Goal: Use online tool/utility: Utilize a website feature to perform a specific function

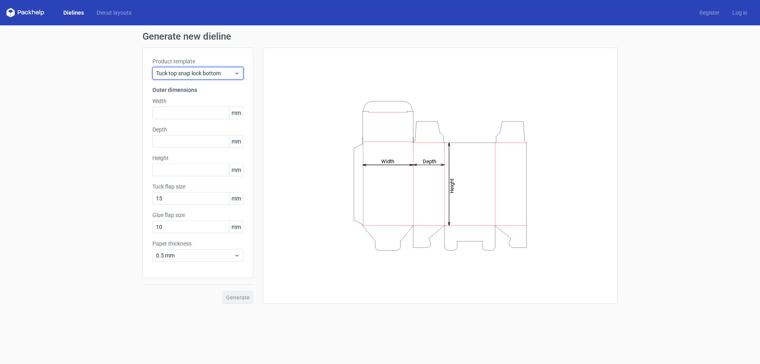
click at [227, 71] on span "Tuck top snap lock bottom" at bounding box center [195, 73] width 78 height 8
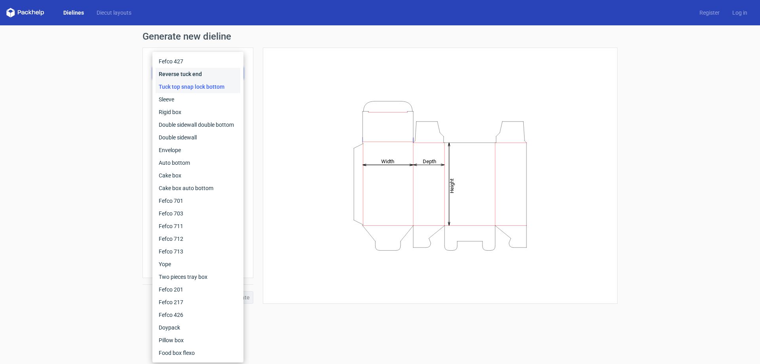
click at [179, 77] on div "Reverse tuck end" at bounding box center [198, 74] width 85 height 13
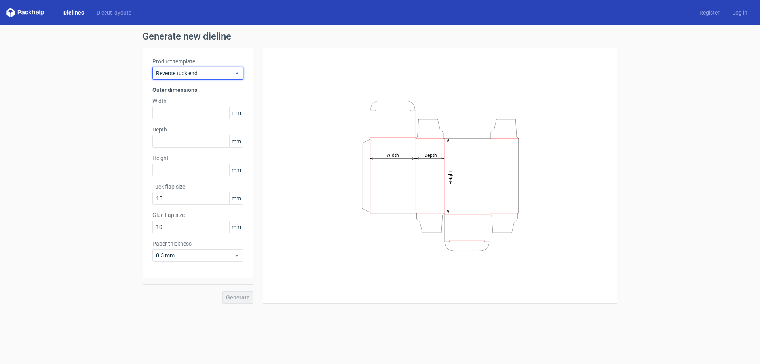
click at [184, 77] on span "Reverse tuck end" at bounding box center [195, 73] width 78 height 8
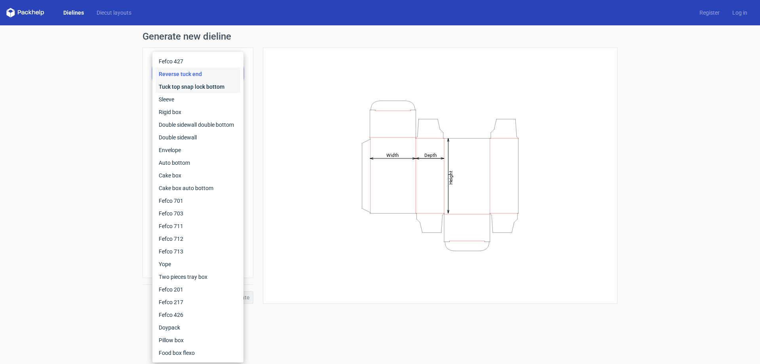
click at [185, 85] on div "Tuck top snap lock bottom" at bounding box center [198, 86] width 85 height 13
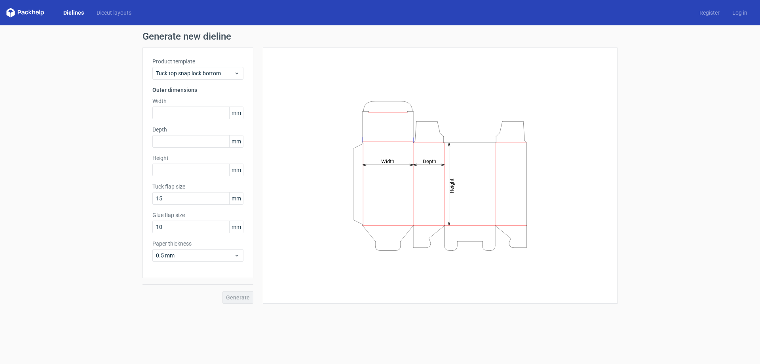
click at [433, 193] on icon "Height Depth Width" at bounding box center [439, 176] width 237 height 158
click at [168, 113] on input "text" at bounding box center [197, 112] width 91 height 13
type input "1"
type input "145"
click at [170, 140] on input "text" at bounding box center [197, 141] width 91 height 13
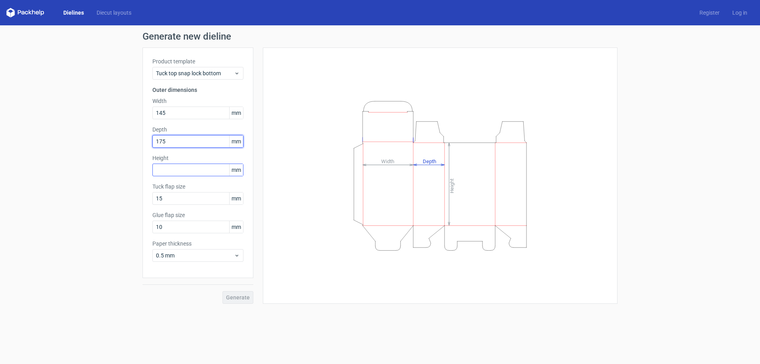
type input "175"
click at [185, 172] on input "text" at bounding box center [197, 169] width 91 height 13
type input "75"
click at [248, 296] on span "Generate" at bounding box center [238, 297] width 24 height 6
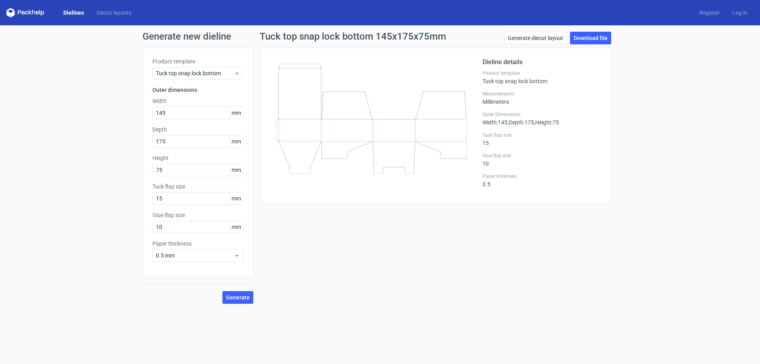
drag, startPoint x: 311, startPoint y: 128, endPoint x: 341, endPoint y: 186, distance: 65.1
click at [340, 186] on div at bounding box center [376, 125] width 213 height 136
click at [237, 74] on use at bounding box center [236, 73] width 3 height 2
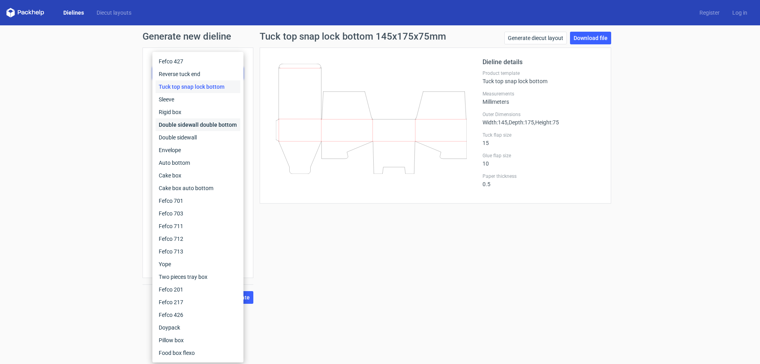
click at [222, 127] on div "Double sidewall double bottom" at bounding box center [198, 124] width 85 height 13
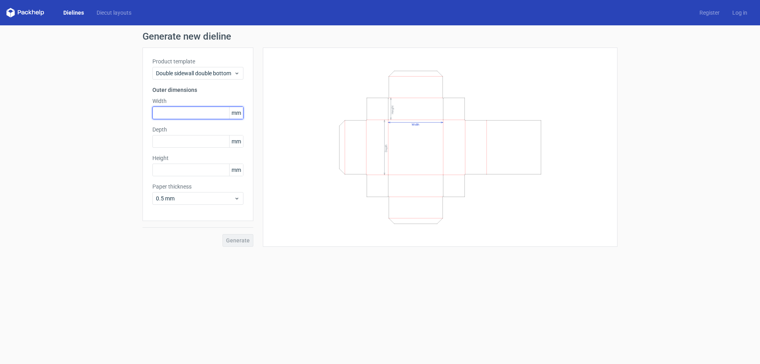
click at [182, 117] on input "text" at bounding box center [197, 112] width 91 height 13
click at [184, 147] on input "text" at bounding box center [197, 141] width 91 height 13
drag, startPoint x: 189, startPoint y: 116, endPoint x: 96, endPoint y: 137, distance: 94.8
click at [96, 137] on div "Generate new dieline Product template Double sidewall double bottom Outer dimen…" at bounding box center [380, 139] width 760 height 228
type input "145"
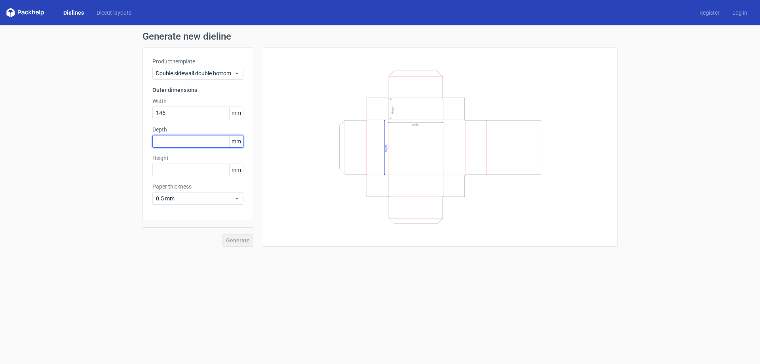
click at [168, 143] on input "text" at bounding box center [197, 141] width 91 height 13
type input "175"
click at [175, 173] on input "text" at bounding box center [197, 169] width 91 height 13
type input "75"
click at [237, 240] on span "Generate" at bounding box center [238, 240] width 24 height 6
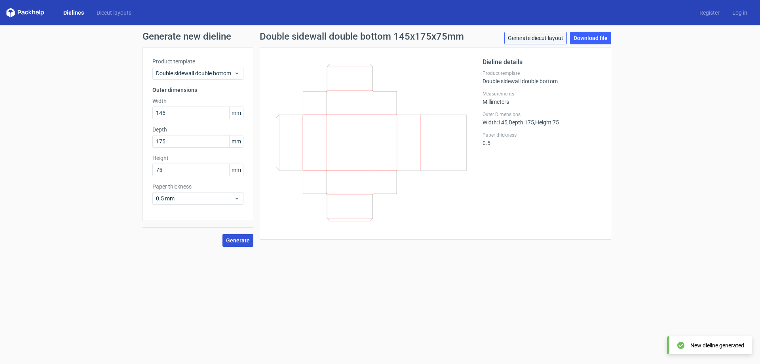
click at [525, 40] on link "Generate diecut layout" at bounding box center [535, 38] width 63 height 13
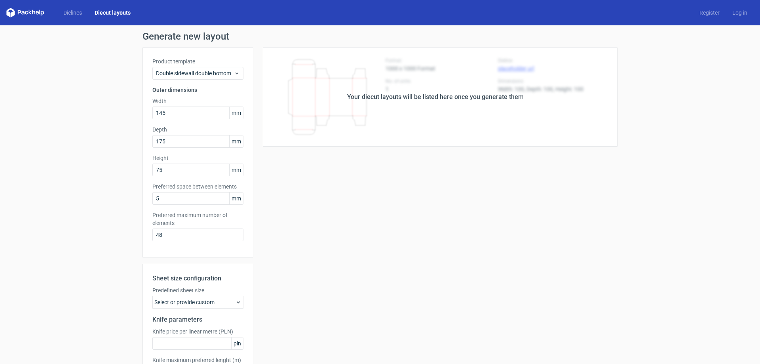
click at [444, 136] on div "Your diecut layouts will be listed here once you generate them" at bounding box center [435, 96] width 364 height 99
click at [304, 204] on div "Your diecut layouts will be listed here once you generate them Height Depth Wid…" at bounding box center [435, 233] width 364 height 372
click at [531, 59] on div "Your diecut layouts will be listed here once you generate them" at bounding box center [435, 96] width 364 height 99
click at [455, 103] on div "Your diecut layouts will be listed here once you generate them" at bounding box center [435, 96] width 364 height 99
click at [403, 96] on div "Your diecut layouts will be listed here once you generate them" at bounding box center [435, 96] width 177 height 9
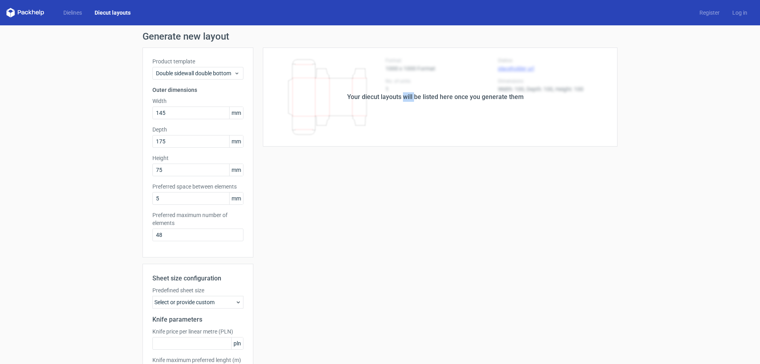
click at [403, 96] on div "Your diecut layouts will be listed here once you generate them" at bounding box center [435, 96] width 177 height 9
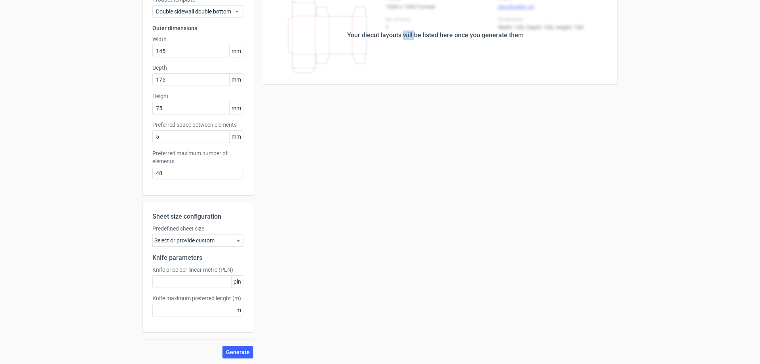
scroll to position [63, 0]
click at [226, 240] on div "Select or provide custom" at bounding box center [197, 239] width 91 height 13
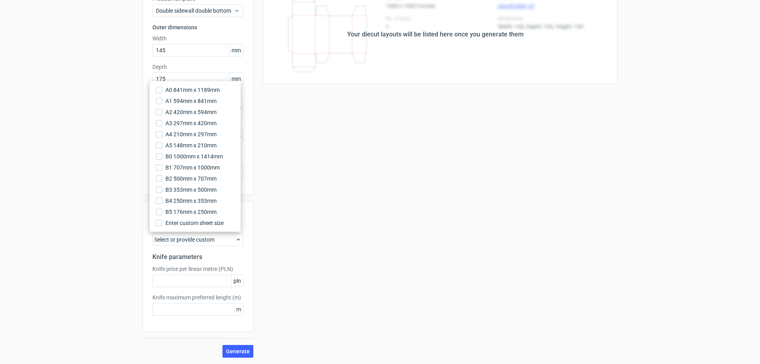
click at [302, 243] on div "Your diecut layouts will be listed here once you generate them Height Depth Wid…" at bounding box center [435, 171] width 364 height 372
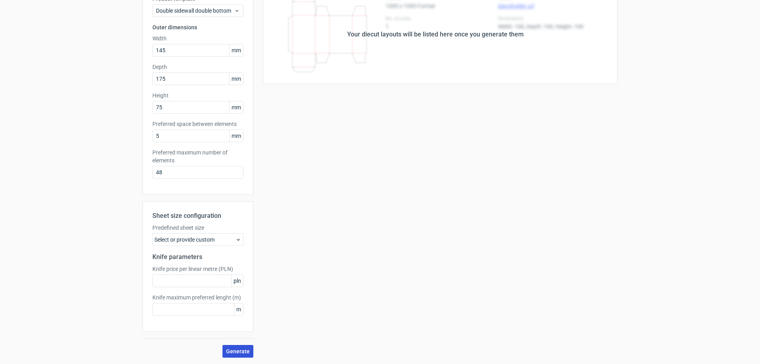
click at [239, 349] on span "Generate" at bounding box center [238, 351] width 24 height 6
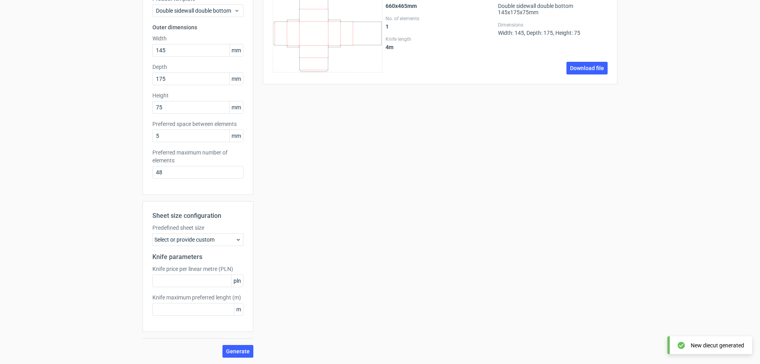
scroll to position [0, 0]
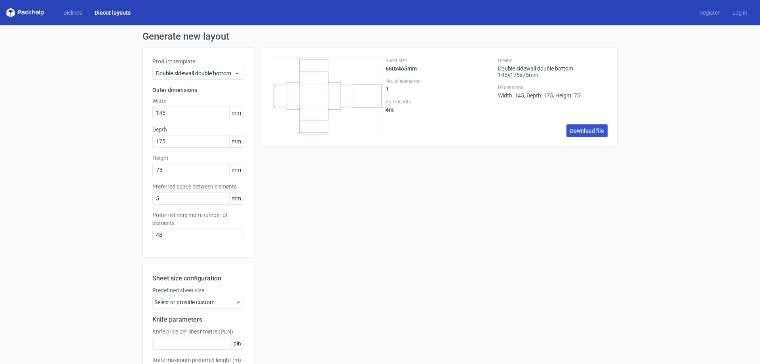
click at [576, 133] on link "Download file" at bounding box center [586, 130] width 41 height 13
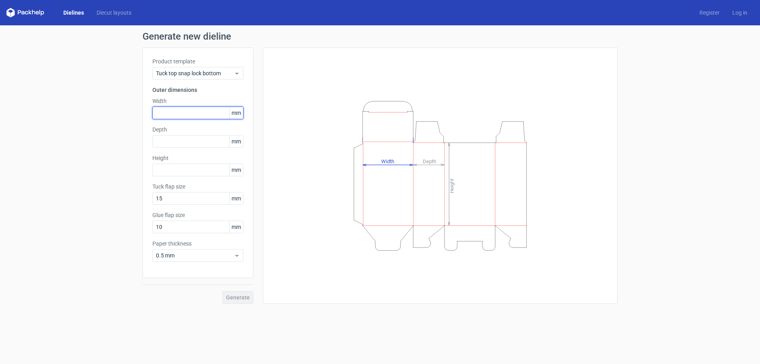
click at [171, 116] on input "text" at bounding box center [197, 112] width 91 height 13
click at [175, 144] on input "text" at bounding box center [197, 141] width 91 height 13
drag, startPoint x: 174, startPoint y: 106, endPoint x: 149, endPoint y: 112, distance: 25.5
click at [149, 112] on div "Product template Tuck top snap lock bottom Outer dimensions Width 175 mm Depth …" at bounding box center [197, 162] width 111 height 230
drag, startPoint x: 169, startPoint y: 113, endPoint x: 123, endPoint y: 118, distance: 45.7
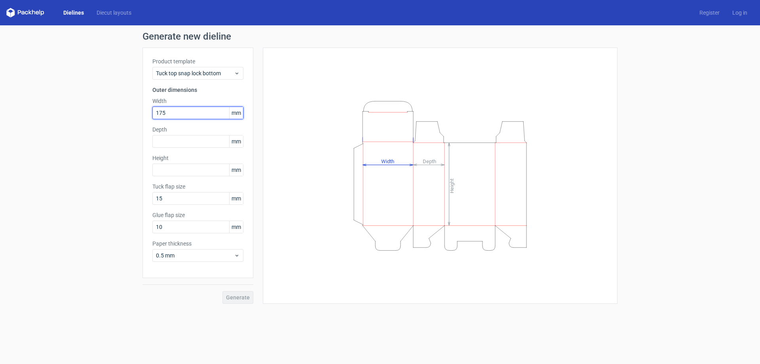
click at [123, 118] on div "Generate new dieline Product template Tuck top snap lock bottom Outer dimension…" at bounding box center [380, 167] width 760 height 285
type input "145"
click at [187, 139] on input "text" at bounding box center [197, 141] width 91 height 13
type input "175"
click at [183, 167] on input "text" at bounding box center [197, 169] width 91 height 13
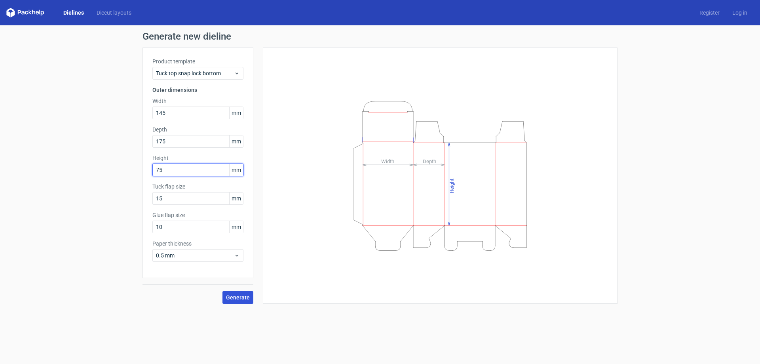
type input "75"
click at [237, 298] on span "Generate" at bounding box center [238, 297] width 24 height 6
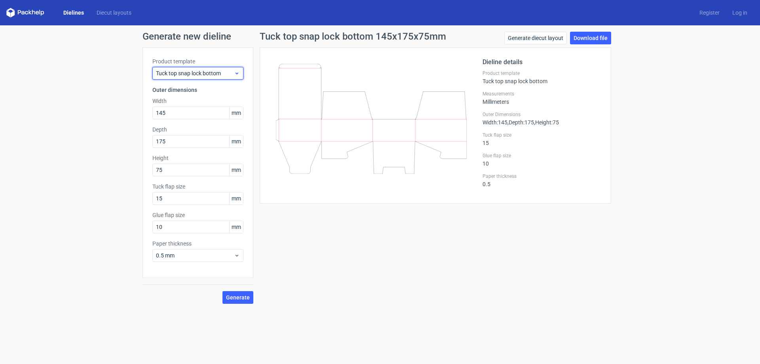
click at [219, 72] on span "Tuck top snap lock bottom" at bounding box center [195, 73] width 78 height 8
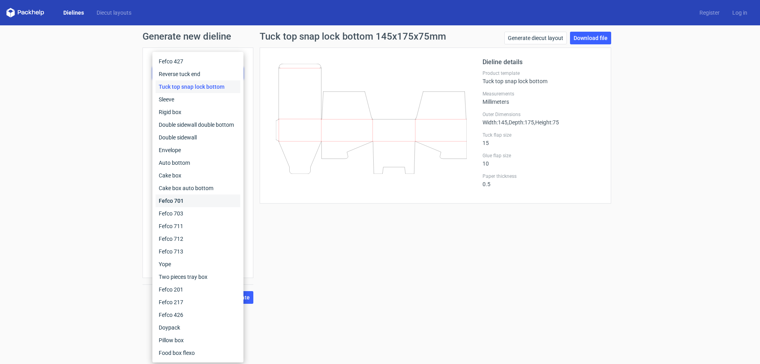
click at [180, 201] on div "Fefco 701" at bounding box center [198, 200] width 85 height 13
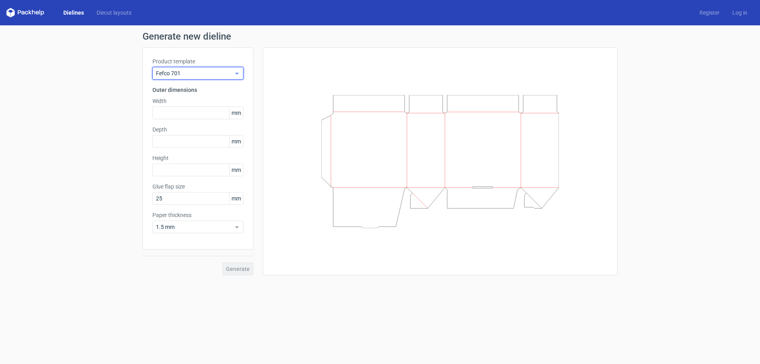
click at [212, 70] on span "Fefco 701" at bounding box center [195, 73] width 78 height 8
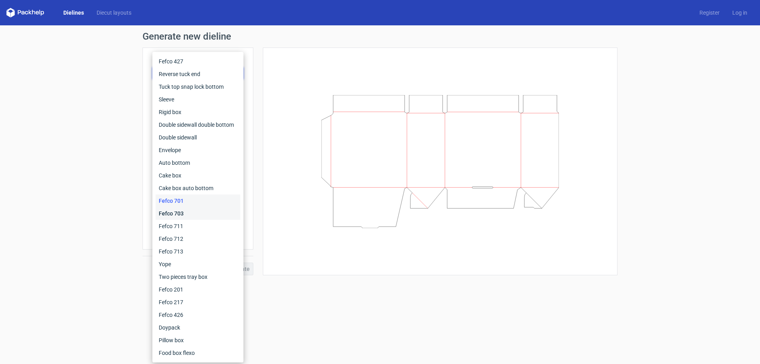
click at [180, 215] on div "Fefco 703" at bounding box center [198, 213] width 85 height 13
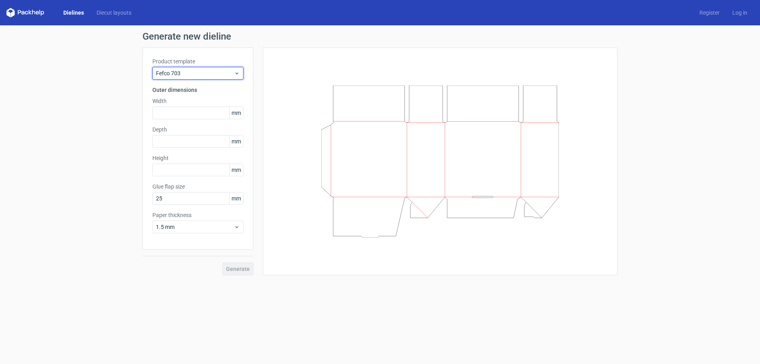
click at [197, 72] on span "Fefco 703" at bounding box center [195, 73] width 78 height 8
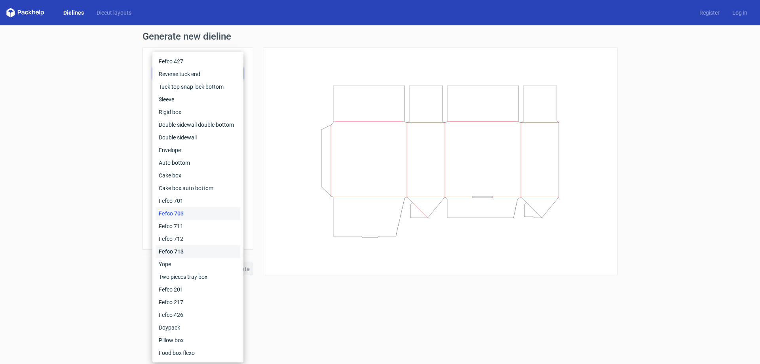
click at [178, 250] on div "Fefco 713" at bounding box center [198, 251] width 85 height 13
